Goal: Task Accomplishment & Management: Manage account settings

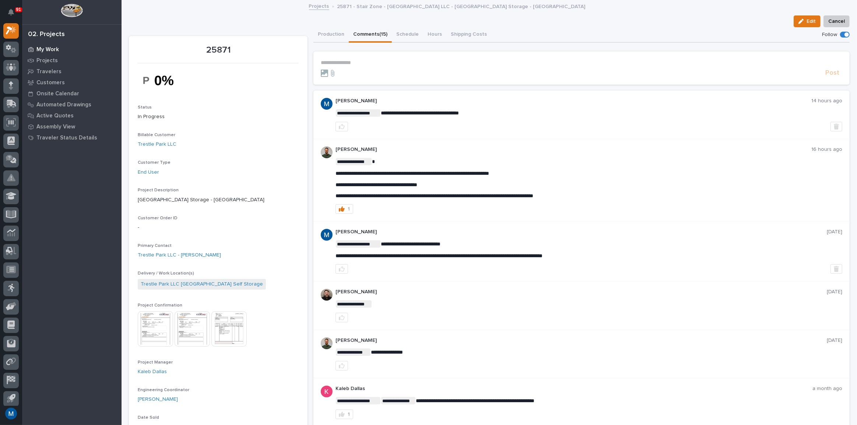
click at [60, 48] on div "My Work" at bounding box center [72, 49] width 96 height 10
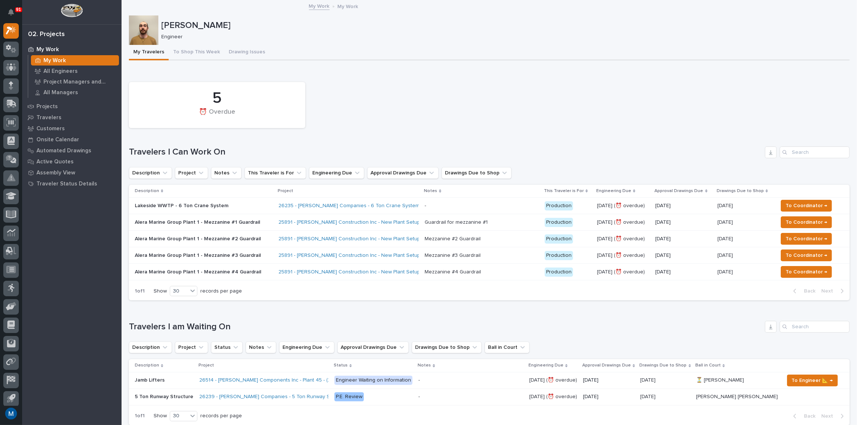
scroll to position [33, 0]
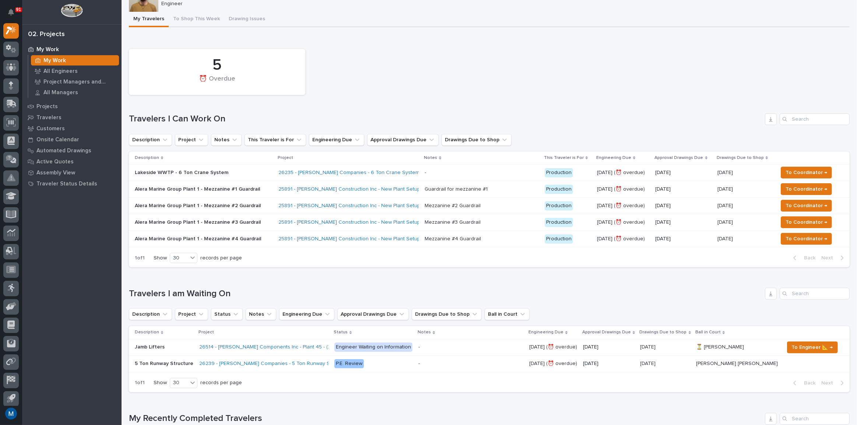
click at [417, 168] on div "26235 - [PERSON_NAME] Companies - 6 Ton Crane System" at bounding box center [348, 173] width 140 height 12
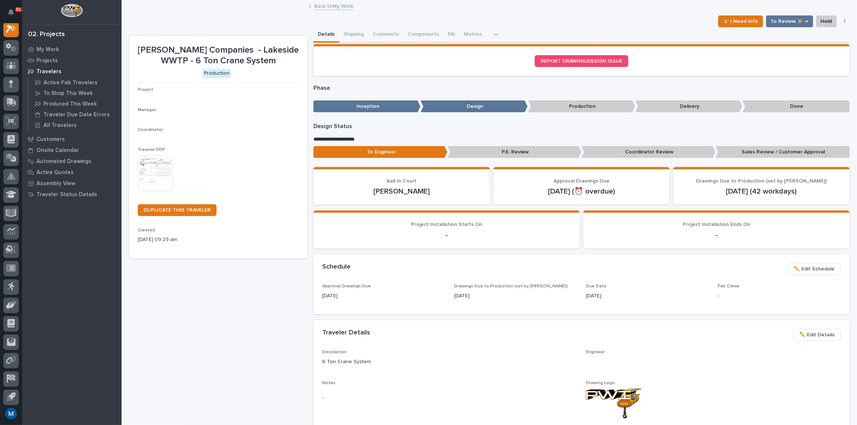
scroll to position [18, 0]
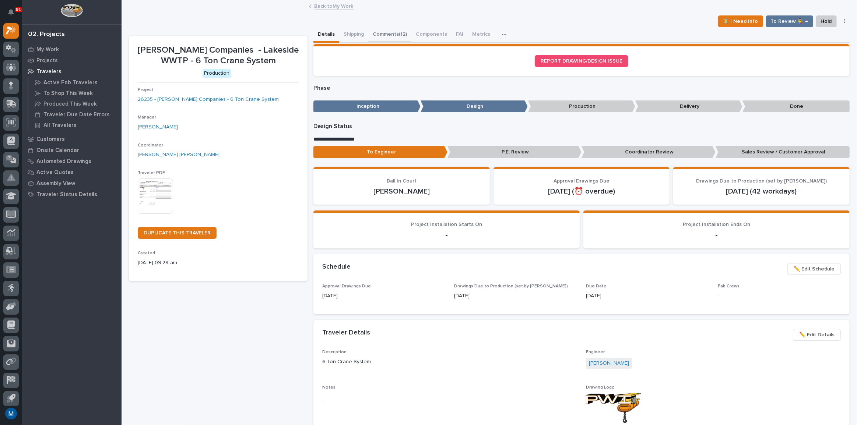
click at [391, 35] on button "Comments (12)" at bounding box center [389, 34] width 43 height 15
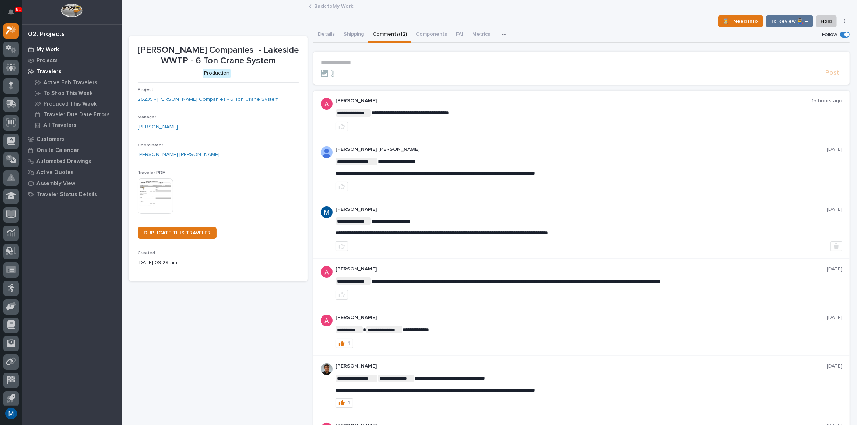
click at [45, 47] on p "My Work" at bounding box center [47, 49] width 22 height 7
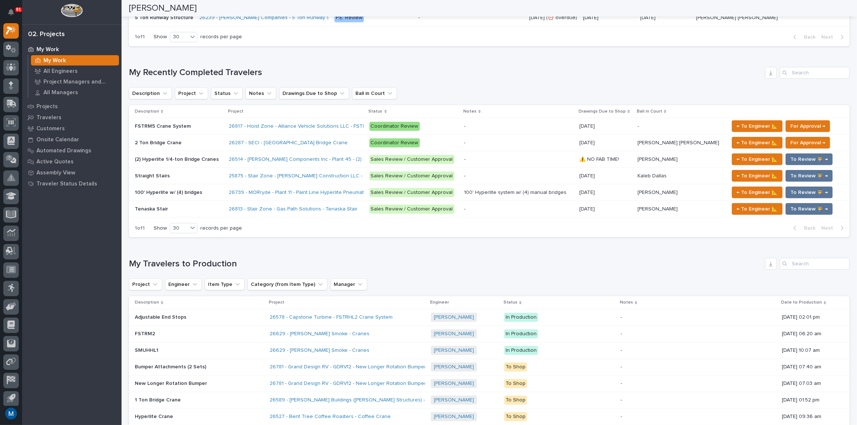
scroll to position [368, 0]
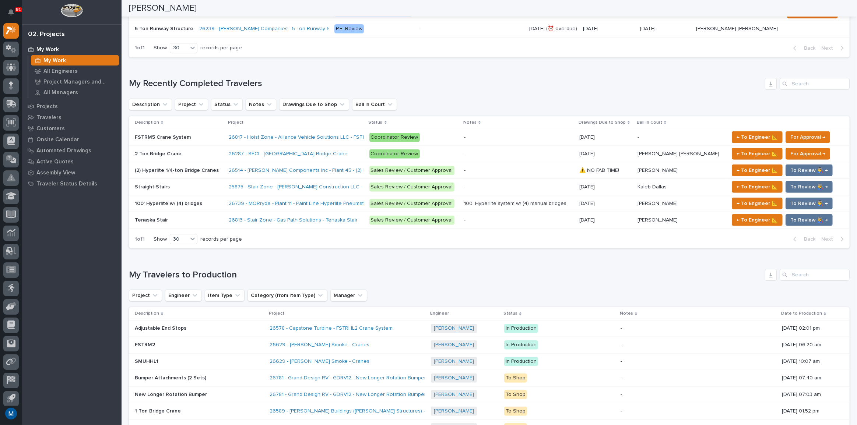
click at [192, 151] on p at bounding box center [179, 154] width 88 height 6
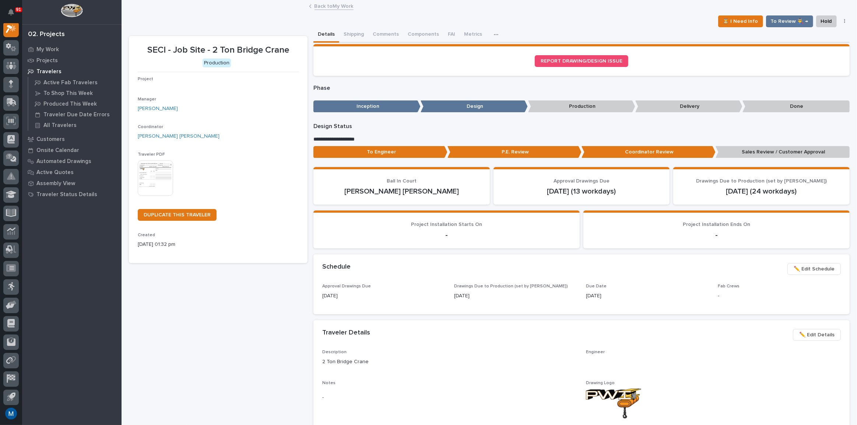
scroll to position [18, 0]
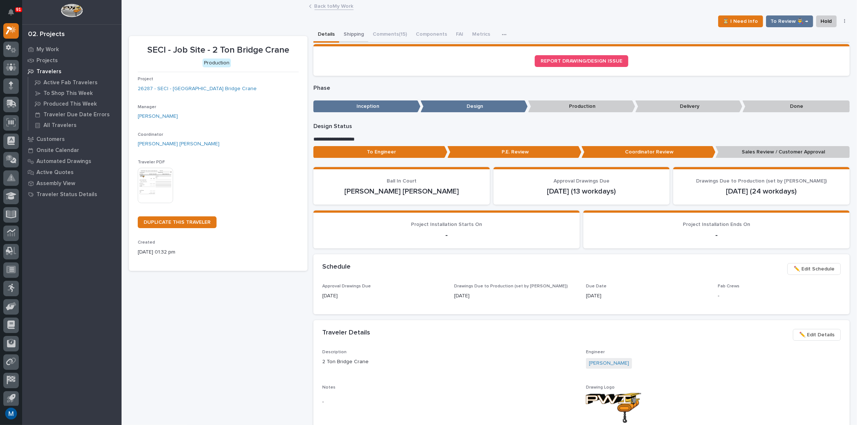
click at [361, 37] on button "Shipping" at bounding box center [353, 34] width 29 height 15
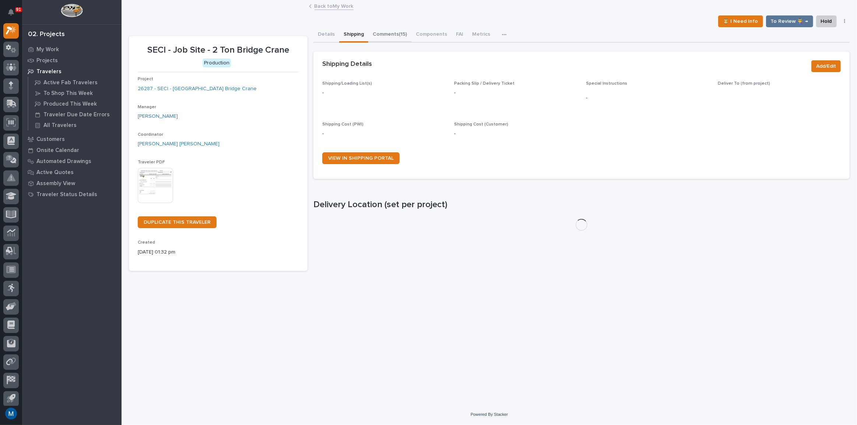
click at [382, 35] on button "Comments (15)" at bounding box center [389, 34] width 43 height 15
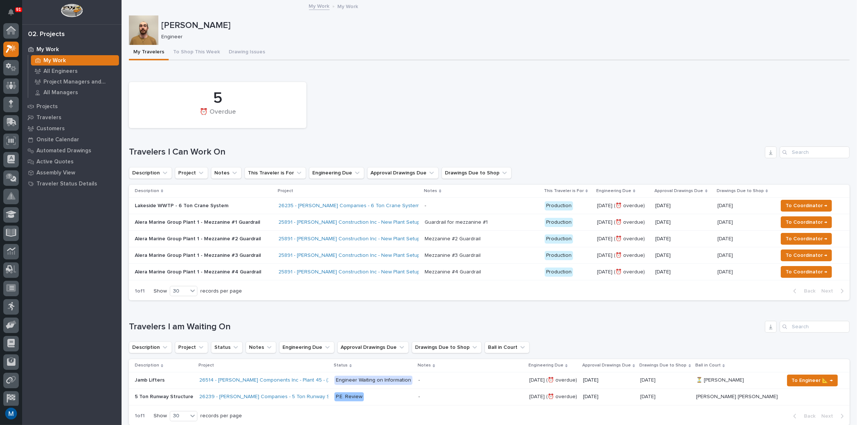
scroll to position [20, 0]
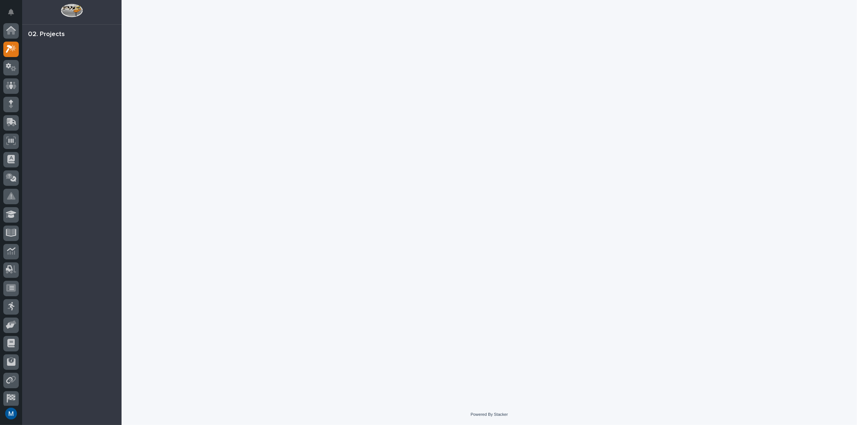
scroll to position [18, 0]
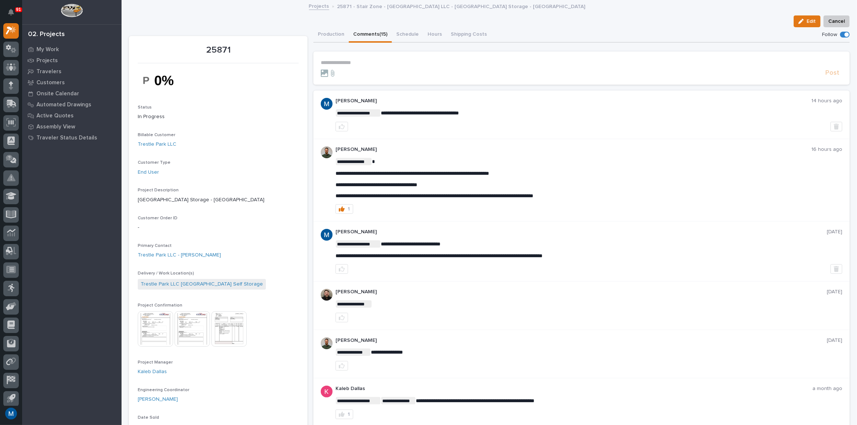
click at [141, 332] on img at bounding box center [155, 329] width 35 height 35
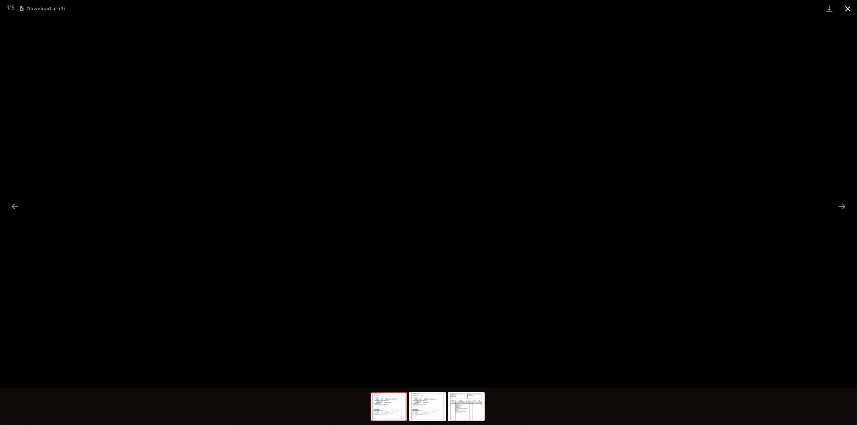
click at [855, 11] on button "Close gallery" at bounding box center [848, 8] width 18 height 17
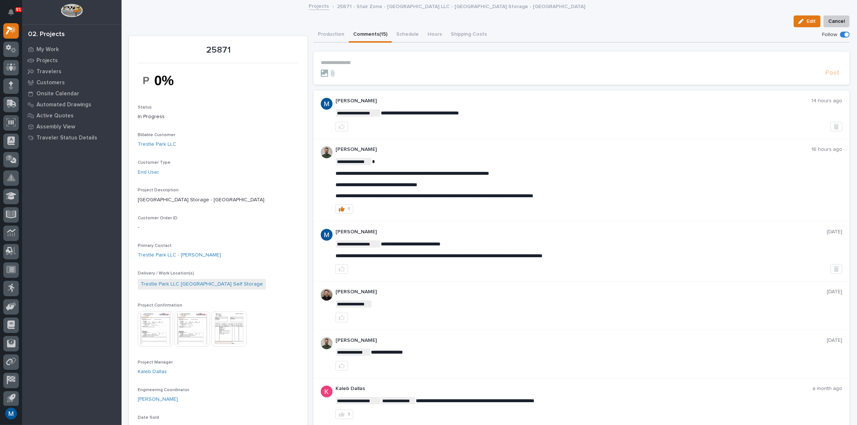
click at [150, 329] on img at bounding box center [155, 329] width 35 height 35
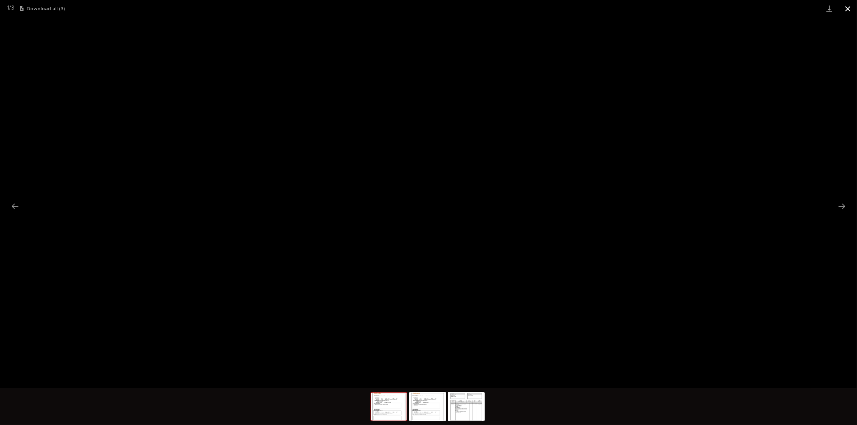
click at [847, 11] on button "Close gallery" at bounding box center [848, 8] width 18 height 17
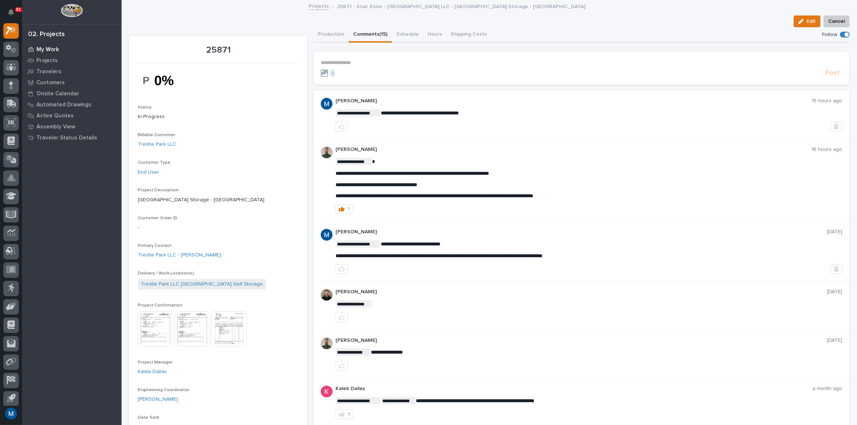
click at [49, 48] on p "My Work" at bounding box center [47, 49] width 22 height 7
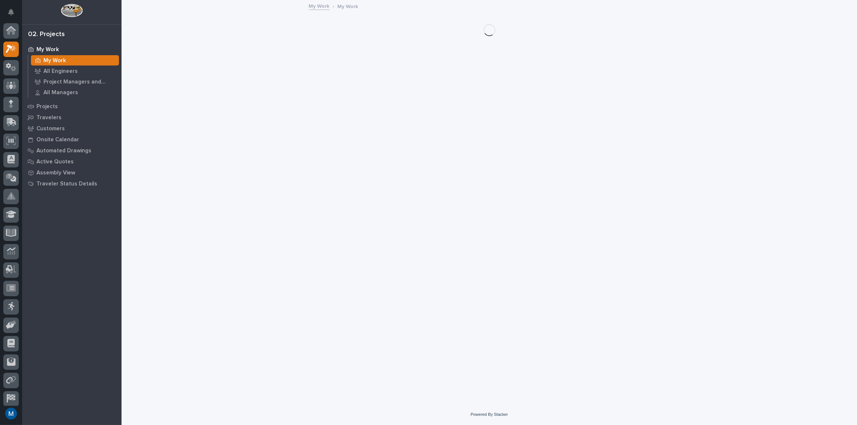
scroll to position [18, 0]
